Goal: Task Accomplishment & Management: Manage account settings

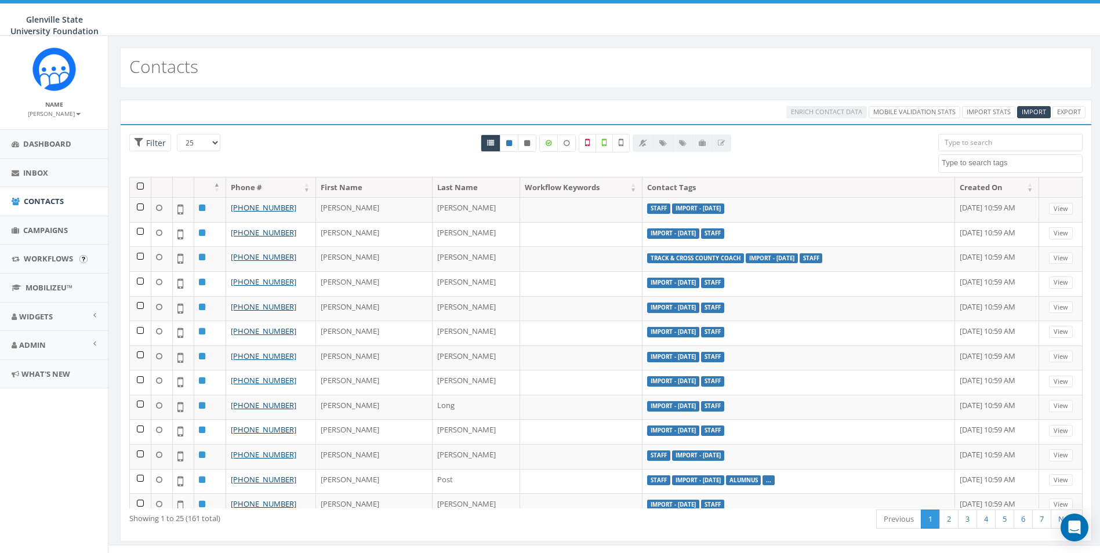
select select
click at [43, 355] on link "Admin" at bounding box center [54, 345] width 108 height 28
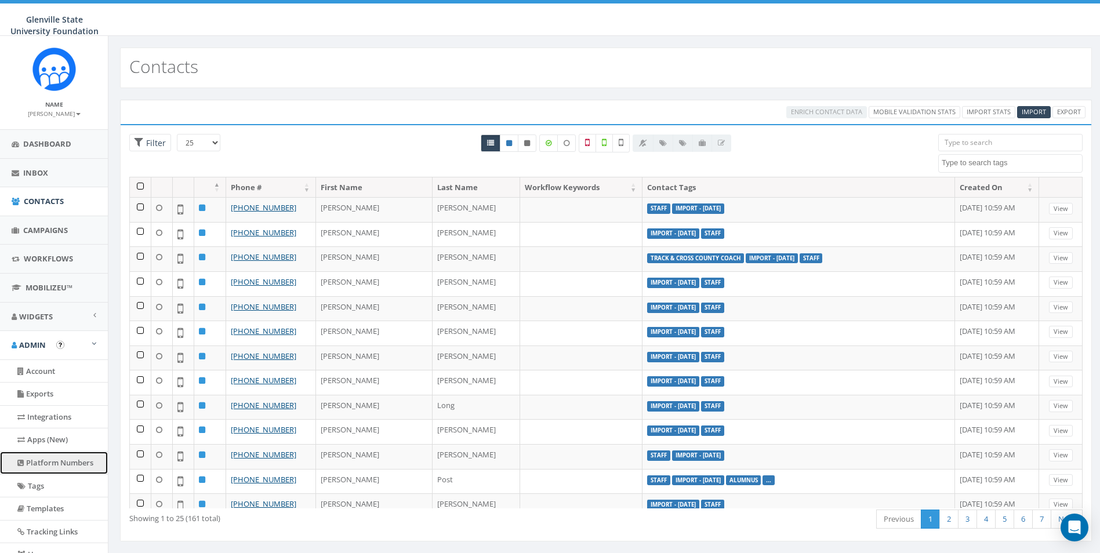
click at [49, 466] on link "Platform Numbers" at bounding box center [54, 463] width 108 height 23
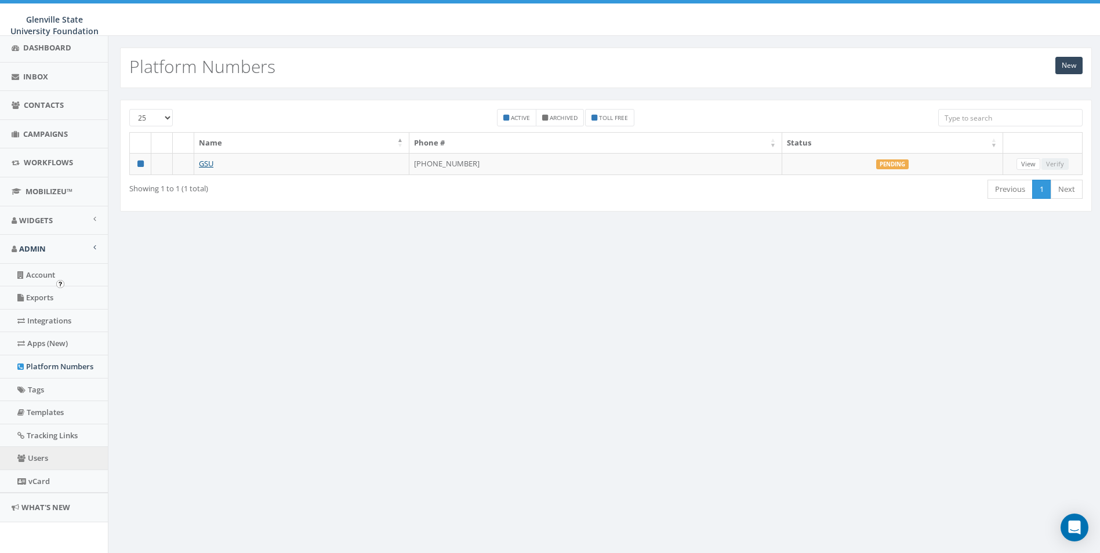
scroll to position [98, 0]
click at [45, 454] on link "Users" at bounding box center [54, 456] width 108 height 23
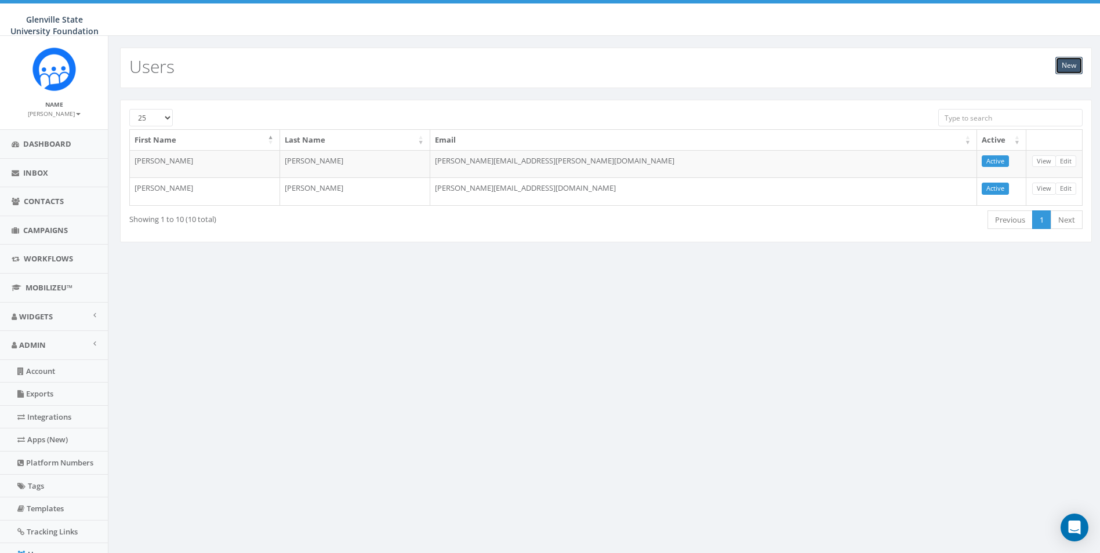
click at [1079, 61] on link "New" at bounding box center [1068, 65] width 27 height 17
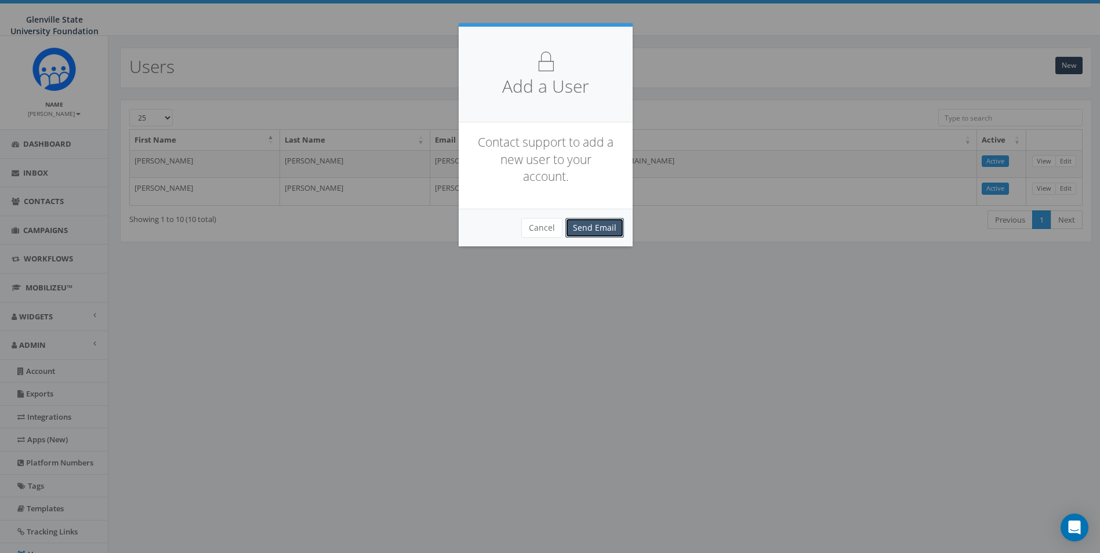
click at [592, 222] on link "Send Email" at bounding box center [594, 228] width 59 height 20
click at [593, 228] on link "Send Email" at bounding box center [594, 228] width 59 height 20
click at [545, 231] on button "Cancel" at bounding box center [541, 228] width 41 height 20
